Goal: Task Accomplishment & Management: Use online tool/utility

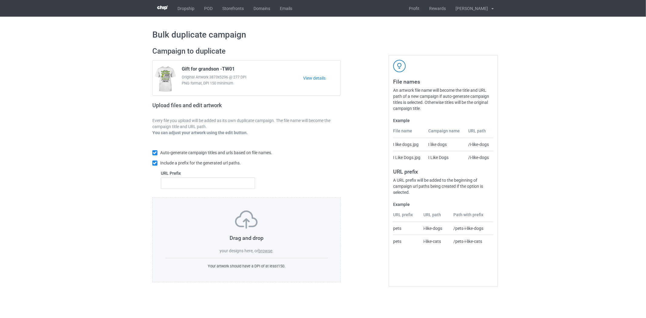
click at [267, 254] on div "Drag and drop your designs here, or browse ." at bounding box center [246, 232] width 162 height 43
click at [267, 247] on div "Drag and drop your designs here, or browse ." at bounding box center [246, 232] width 162 height 43
click at [267, 248] on div "Drag and drop your designs here, or browse ." at bounding box center [246, 232] width 162 height 43
click at [267, 250] on label "browse" at bounding box center [265, 250] width 14 height 5
click at [0, 0] on input "browse" at bounding box center [0, 0] width 0 height 0
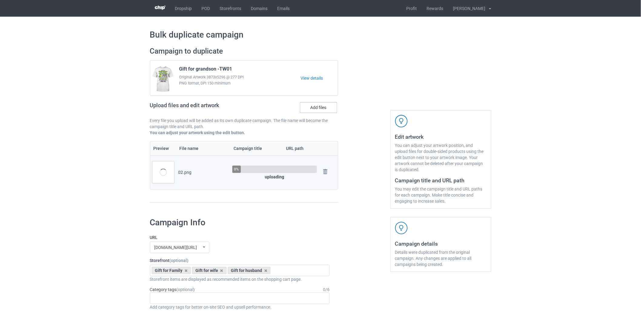
click at [310, 108] on label "Add files" at bounding box center [318, 107] width 37 height 11
click at [0, 0] on input "Add files" at bounding box center [0, 0] width 0 height 0
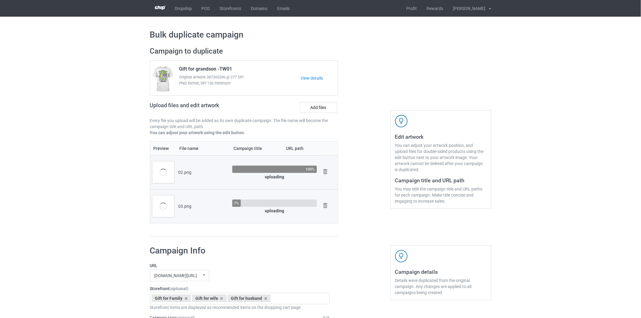
click at [321, 114] on div "Upload files and edit artwork Add files" at bounding box center [244, 109] width 188 height 18
click at [320, 110] on label "Add files" at bounding box center [318, 107] width 37 height 11
click at [0, 0] on input "Add files" at bounding box center [0, 0] width 0 height 0
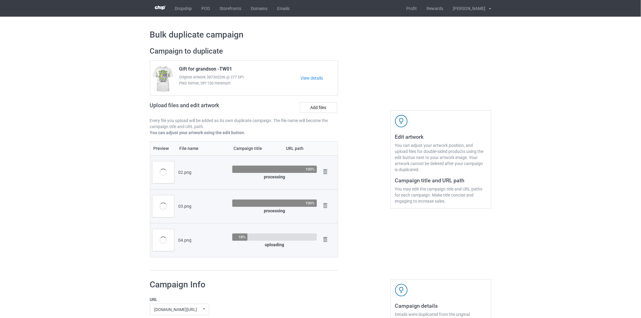
click at [317, 102] on div "Upload files and edit artwork Add files" at bounding box center [244, 109] width 188 height 18
click at [319, 104] on label "Add files" at bounding box center [318, 107] width 37 height 11
click at [0, 0] on input "Add files" at bounding box center [0, 0] width 0 height 0
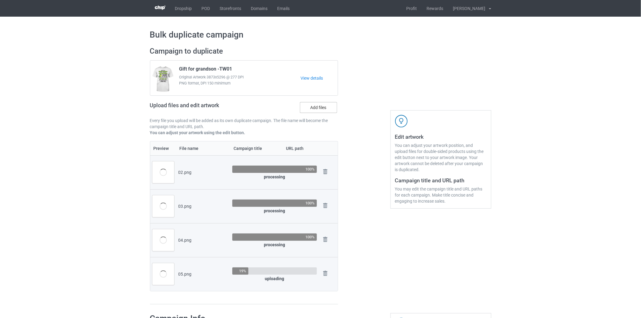
click at [314, 107] on label "Add files" at bounding box center [318, 107] width 37 height 11
click at [0, 0] on input "Add files" at bounding box center [0, 0] width 0 height 0
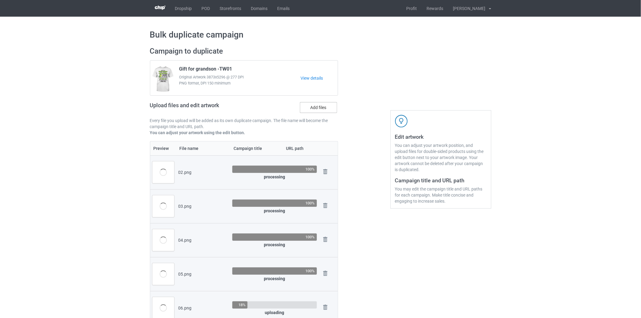
click at [325, 107] on label "Add files" at bounding box center [318, 107] width 37 height 11
click at [0, 0] on input "Add files" at bounding box center [0, 0] width 0 height 0
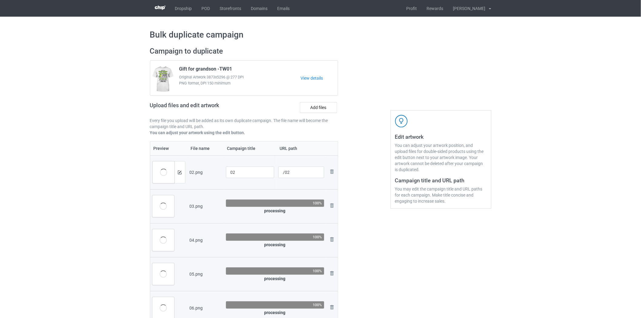
click at [312, 102] on div "Upload files and edit artwork Add files" at bounding box center [244, 109] width 188 height 18
click at [307, 105] on label "Add files" at bounding box center [318, 107] width 37 height 11
click at [0, 0] on input "Add files" at bounding box center [0, 0] width 0 height 0
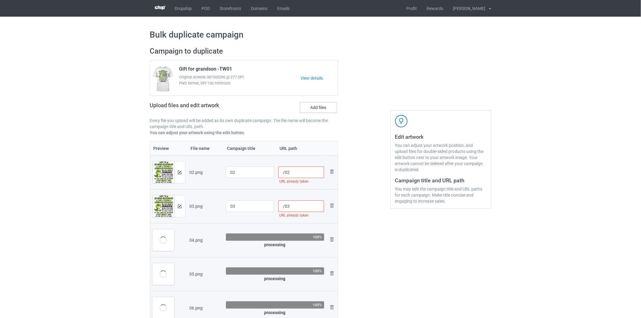
click at [308, 108] on label "Add files" at bounding box center [318, 107] width 37 height 11
click at [0, 0] on input "Add files" at bounding box center [0, 0] width 0 height 0
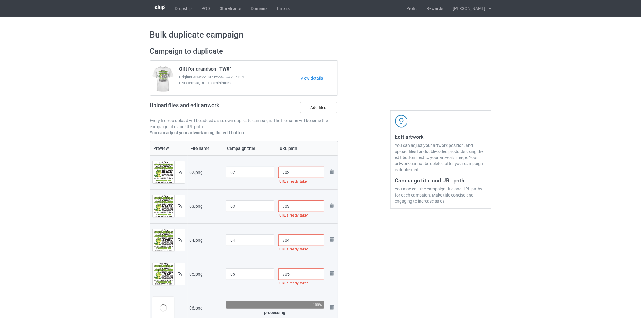
click at [323, 108] on label "Add files" at bounding box center [318, 107] width 37 height 11
click at [0, 0] on input "Add files" at bounding box center [0, 0] width 0 height 0
click at [325, 106] on label "Add files" at bounding box center [318, 107] width 37 height 11
click at [0, 0] on input "Add files" at bounding box center [0, 0] width 0 height 0
click at [318, 107] on label "Add files" at bounding box center [318, 107] width 37 height 11
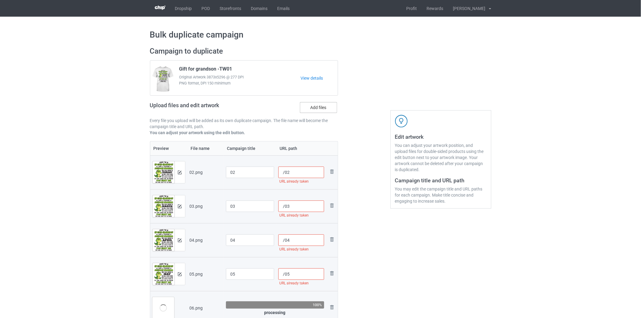
click at [0, 0] on input "Add files" at bounding box center [0, 0] width 0 height 0
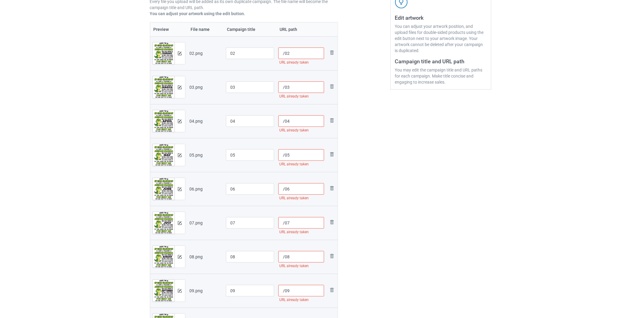
scroll to position [67, 0]
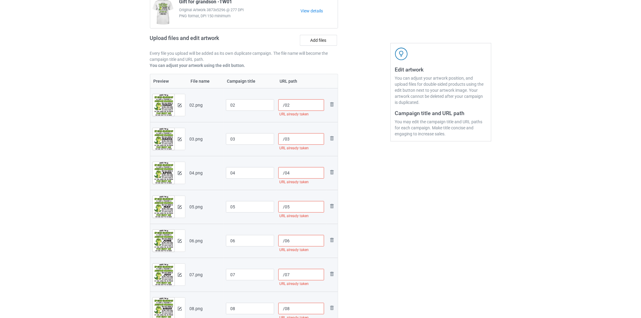
click at [285, 107] on input "/02" at bounding box center [301, 105] width 46 height 12
paste input "tw07-grandson-"
type input "/tw07-grandson-02"
click at [284, 137] on input "/03" at bounding box center [301, 139] width 46 height 12
paste input "tw07-grandson-"
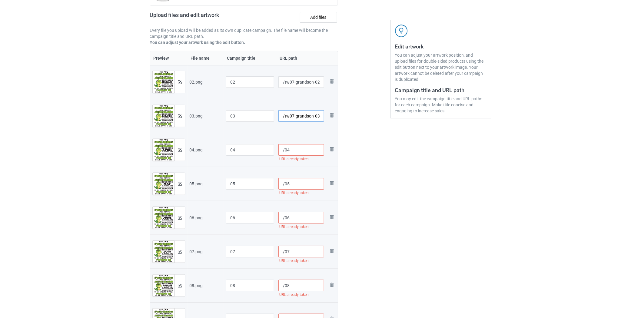
scroll to position [101, 0]
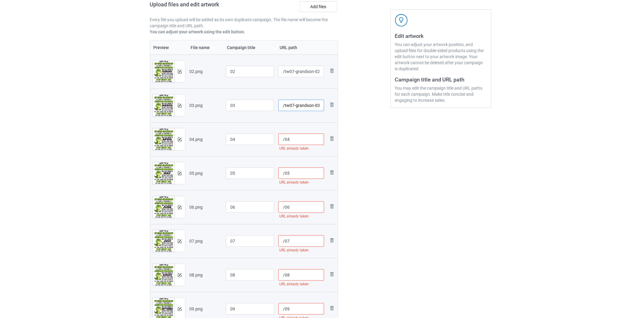
type input "/tw07-grandson-03"
click at [283, 140] on input "/04" at bounding box center [301, 140] width 46 height 12
click at [284, 141] on input "/04" at bounding box center [301, 140] width 46 height 12
paste input "tw07-grandson-"
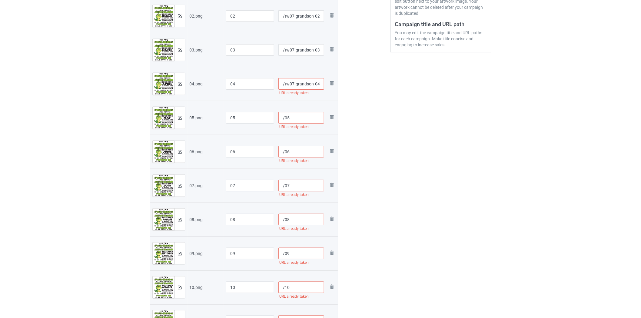
scroll to position [168, 0]
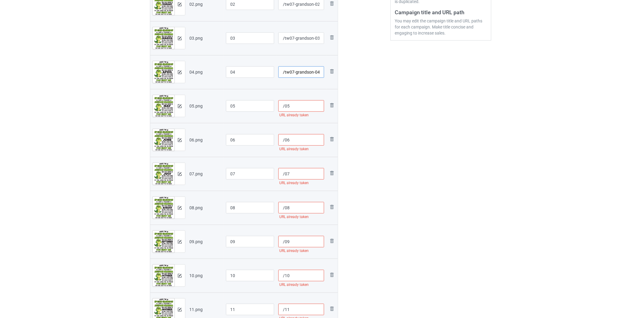
type input "/tw07-grandson-04"
click at [284, 107] on input "/05" at bounding box center [301, 106] width 46 height 12
paste input "tw07-grandson-"
type input "/tw07-grandson-05"
click at [284, 141] on input "/06" at bounding box center [301, 140] width 46 height 12
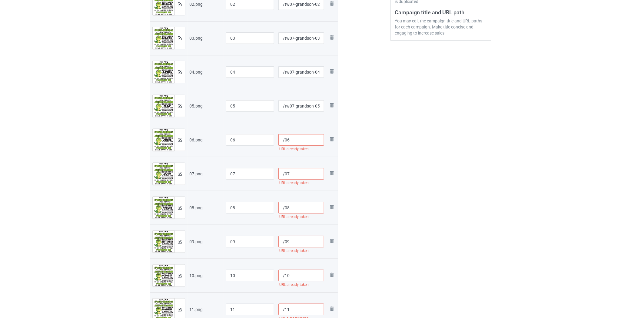
paste input "tw07-grandson-"
type input "/tw07-grandson-06"
click at [286, 174] on input "/07" at bounding box center [301, 174] width 46 height 12
paste input "tw07-grandson-"
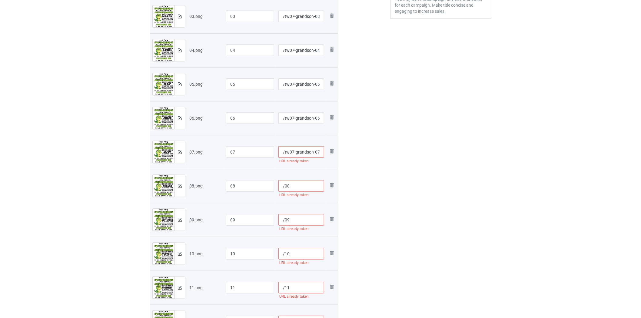
scroll to position [202, 0]
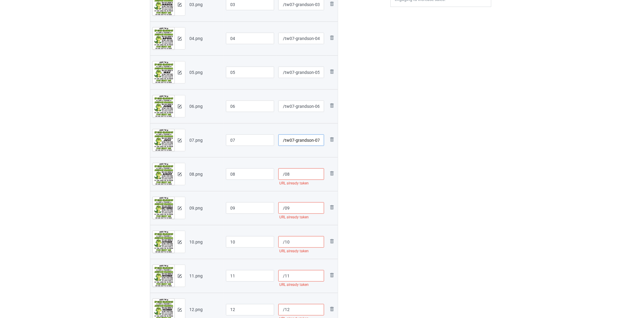
type input "/tw07-grandson-07"
click at [284, 174] on input "/08" at bounding box center [301, 174] width 46 height 12
paste input "tw07-grandson-"
type input "/tw07-grandson-08"
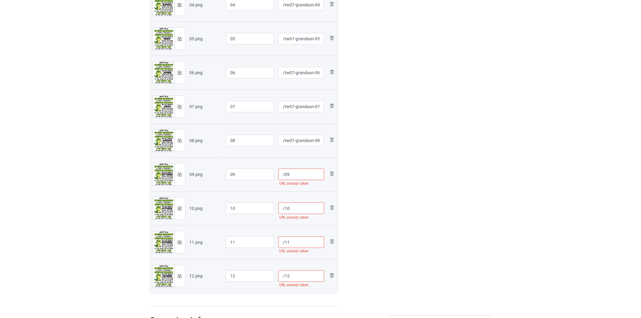
click at [286, 174] on input "/09" at bounding box center [301, 175] width 46 height 12
paste input "tw07-grandson-"
type input "/tw07-grandson-09"
click at [285, 209] on input "/10" at bounding box center [301, 209] width 46 height 12
paste input "tw07-grandson-"
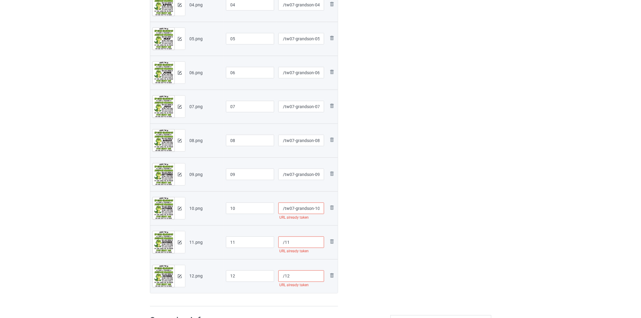
type input "/tw07-grandson-10"
click at [285, 243] on input "/11" at bounding box center [301, 243] width 46 height 12
paste input "tw07-grandson-"
type input "/tw07-grandson-11"
click at [285, 278] on input "/12" at bounding box center [301, 276] width 46 height 12
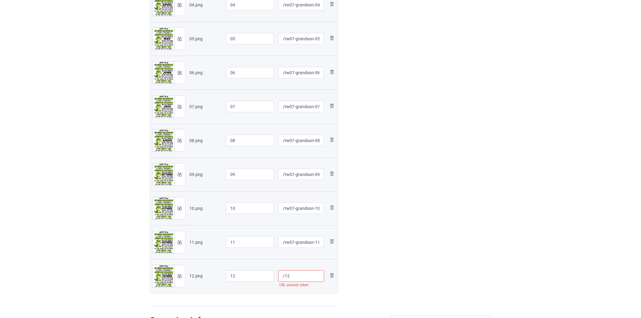
paste input "tw07-grandson-"
type input "/tw07-grandson-12"
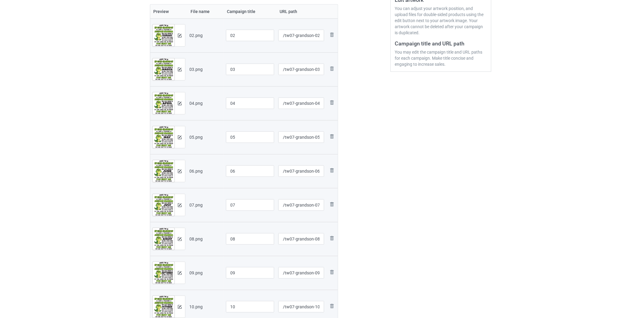
scroll to position [67, 0]
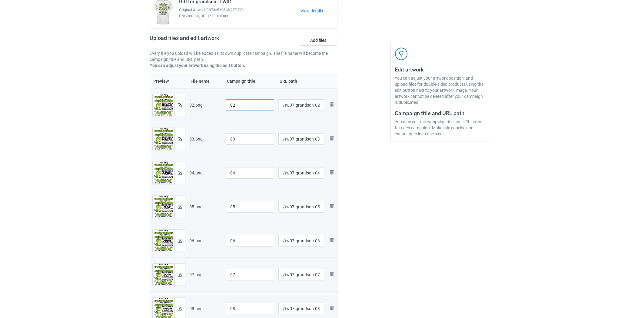
click at [231, 104] on input "02" at bounding box center [250, 105] width 48 height 12
paste input "Gift for grandson -[PERSON_NAME]"
type input "Gift for grandson -TW02"
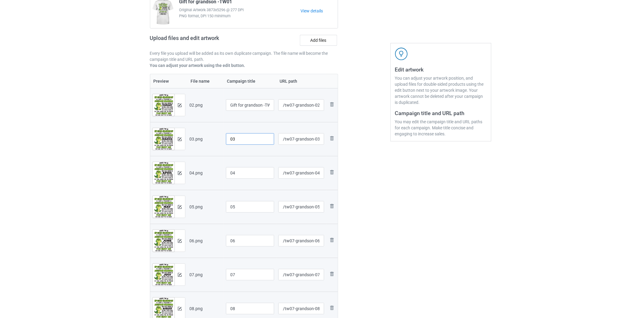
click at [231, 139] on input "03" at bounding box center [250, 139] width 48 height 12
paste input "Gift for grandson -[PERSON_NAME]"
type input "Gift for grandson -TW03"
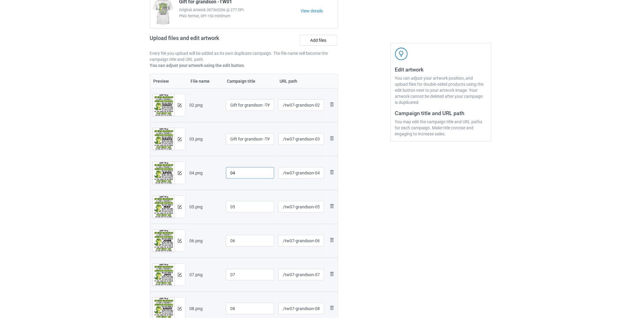
click at [231, 177] on input "04" at bounding box center [250, 173] width 48 height 12
paste input "Gift for grandson -[PERSON_NAME]"
type input "Gift for grandson -TW04"
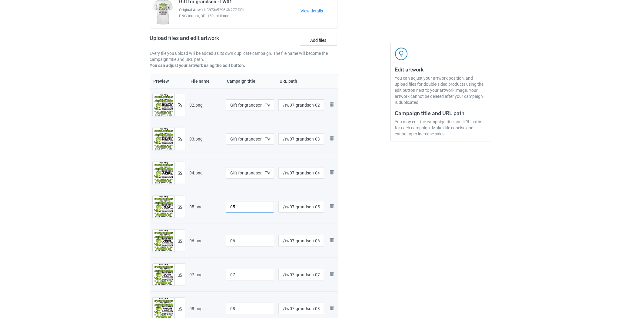
click at [229, 206] on input "05" at bounding box center [250, 207] width 48 height 12
paste input "Gift for grandson -[PERSON_NAME]"
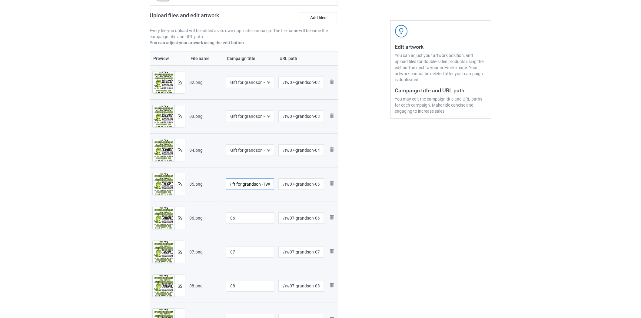
scroll to position [101, 0]
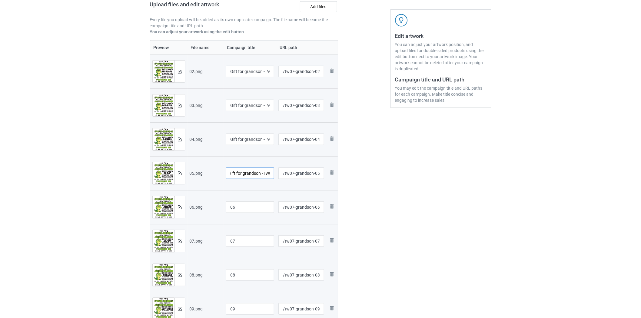
type input "Gift for grandson -TW05"
click at [229, 207] on input "06" at bounding box center [250, 207] width 48 height 12
paste input "Gift for grandson -[PERSON_NAME]"
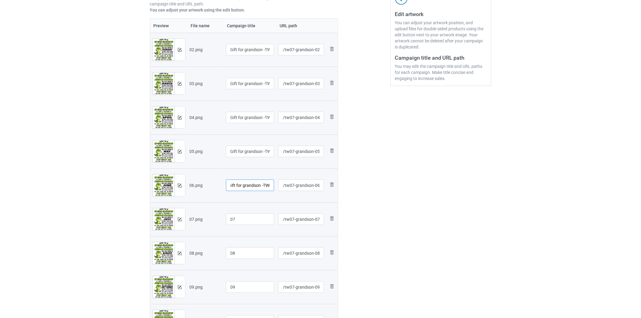
scroll to position [134, 0]
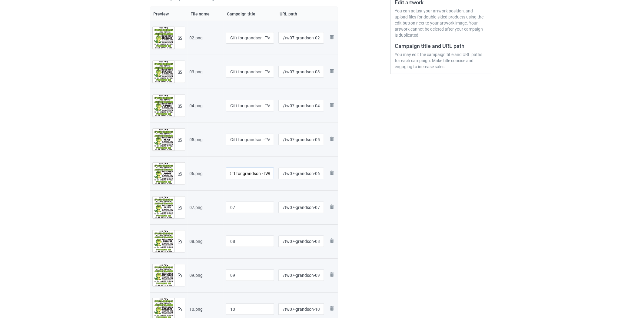
type input "Gift for grandson -TW06"
click at [229, 204] on input "07" at bounding box center [250, 208] width 48 height 12
paste input "Gift for grandson -[PERSON_NAME]"
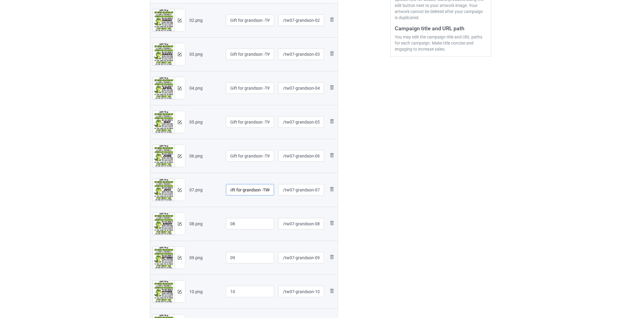
scroll to position [168, 0]
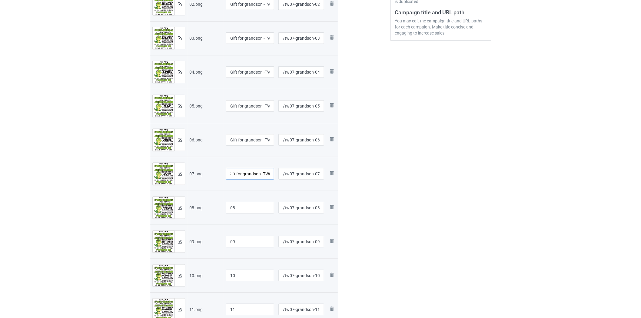
type input "Gift for grandson -TW07"
click at [230, 208] on input "08" at bounding box center [250, 208] width 48 height 12
paste input "Gift for grandson -[PERSON_NAME]"
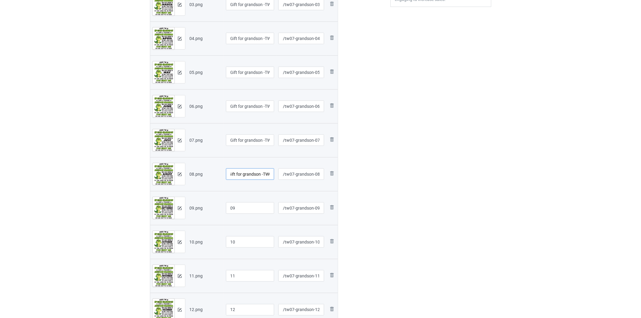
type input "Gift for grandson -TW08"
click at [230, 207] on input "09" at bounding box center [250, 208] width 48 height 12
paste input "Gift for grandson -[PERSON_NAME]"
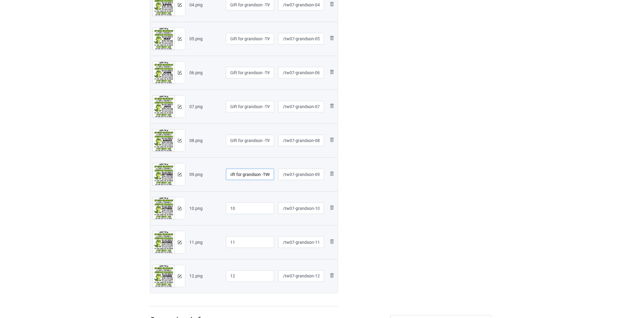
type input "Gift for grandson -TW09"
click at [230, 207] on input "10" at bounding box center [250, 209] width 48 height 12
paste input "Gift for grandson -[PERSON_NAME]"
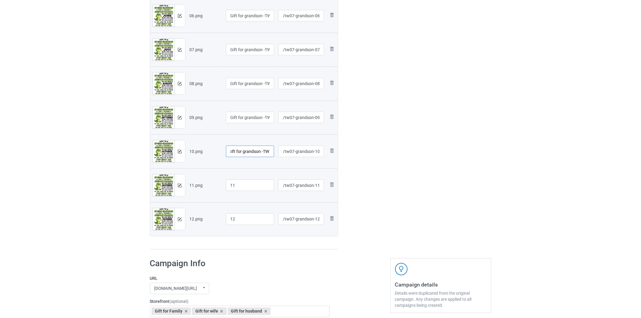
scroll to position [303, 0]
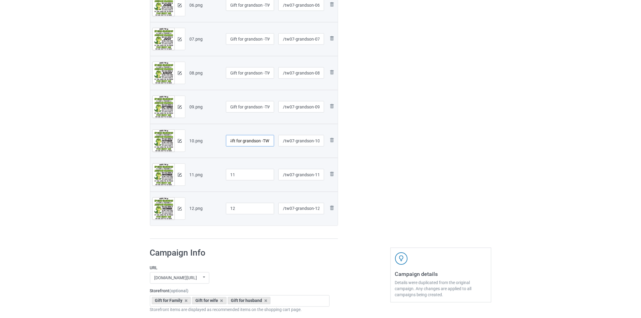
type input "Gift for grandson -TW10"
click at [232, 177] on input "11" at bounding box center [250, 175] width 48 height 12
click at [231, 176] on input "11" at bounding box center [250, 175] width 48 height 12
paste input "Gift for grandson -[PERSON_NAME]"
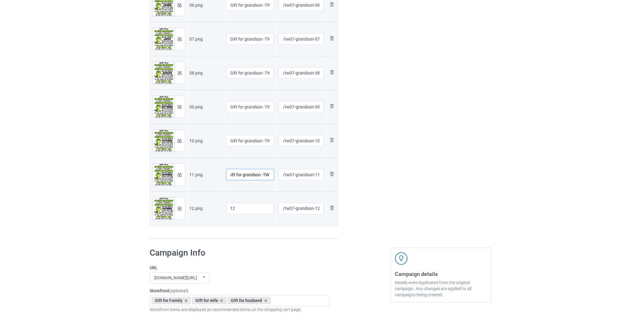
type input "Gift for grandson -TW11"
click at [230, 207] on input "12" at bounding box center [250, 209] width 48 height 12
paste input "Gift for grandson -[PERSON_NAME]"
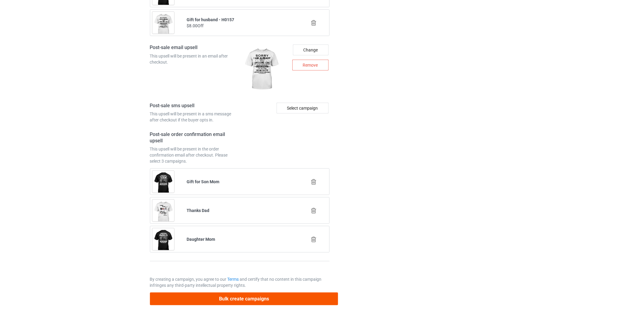
type input "Gift for grandson -TW12"
click at [264, 301] on button "Bulk create campaigns" at bounding box center [244, 299] width 188 height 12
